Goal: Task Accomplishment & Management: Use online tool/utility

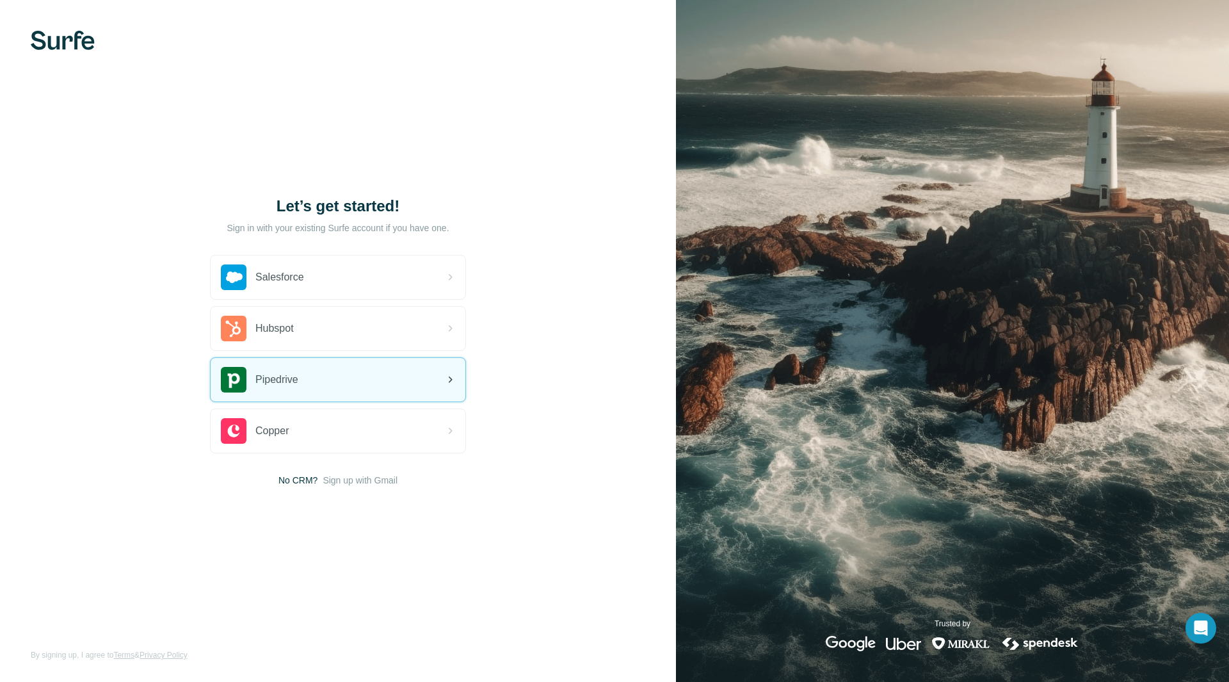
click at [307, 383] on div "Pipedrive" at bounding box center [338, 380] width 255 height 44
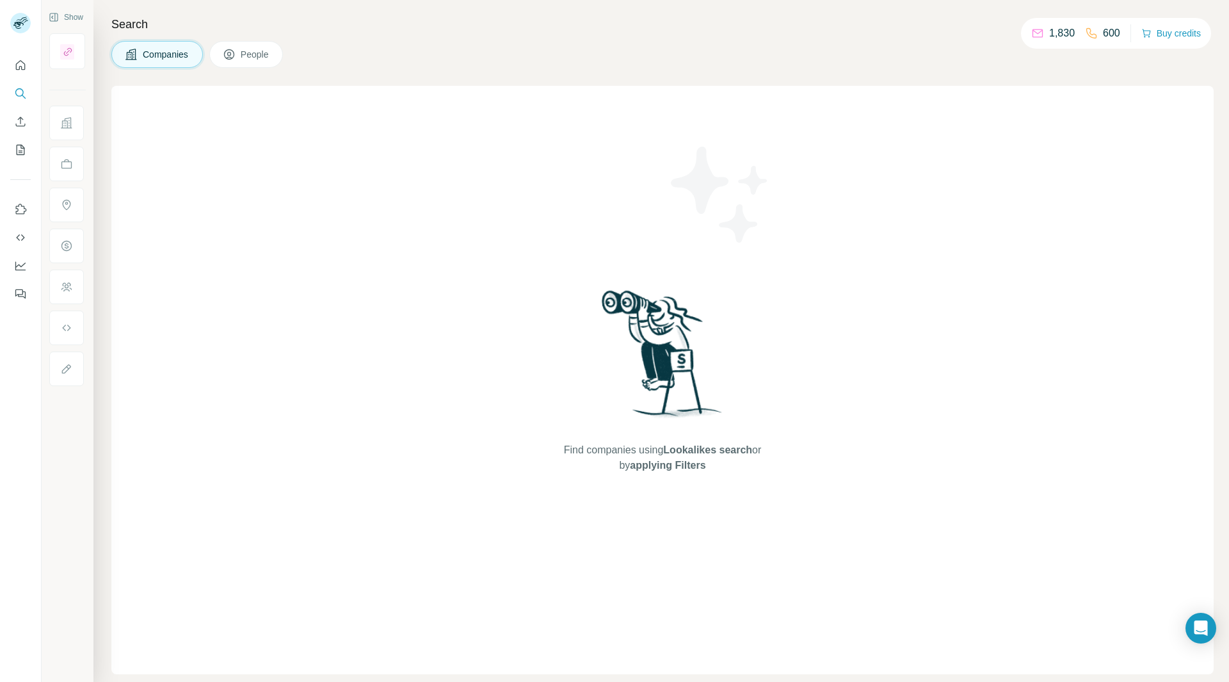
drag, startPoint x: 1199, startPoint y: 1, endPoint x: 929, endPoint y: 192, distance: 330.7
click at [929, 192] on div "Find companies using Lookalikes search or by applying Filters" at bounding box center [662, 380] width 1102 height 588
click at [481, 125] on div "Find companies using Lookalikes search or by applying Filters" at bounding box center [662, 380] width 1102 height 588
